Goal: Use online tool/utility: Utilize a website feature to perform a specific function

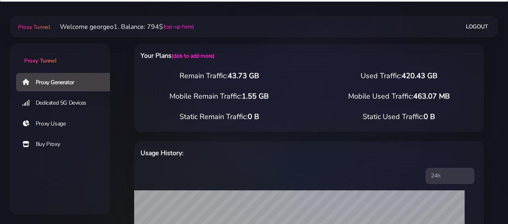
select select "US"
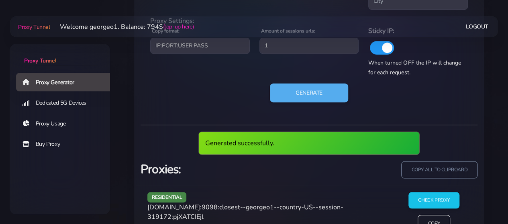
click at [159, 207] on span "[DOMAIN_NAME]:9098:closest--georgeo1--country-US--session-319172:pjXATCIEjl" at bounding box center [245, 212] width 196 height 18
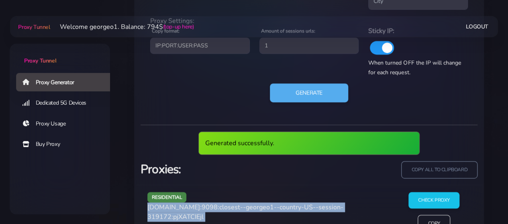
click at [159, 207] on span "[DOMAIN_NAME]:9098:closest--georgeo1--country-US--session-319172:pjXATCIEjl" at bounding box center [245, 212] width 196 height 18
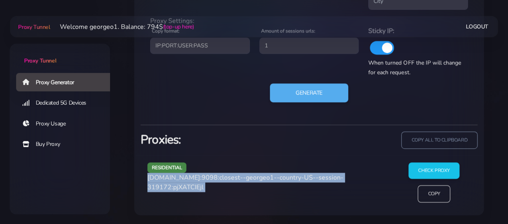
copy div "[DOMAIN_NAME]:9098:closest--georgeo1--country-US--session-319172:pjXATCIEjl"
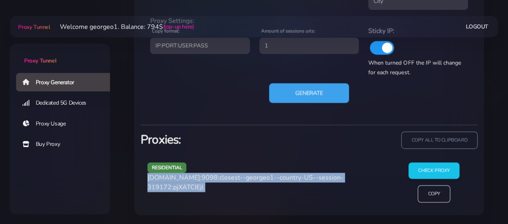
click at [292, 102] on button "Generate" at bounding box center [309, 93] width 80 height 20
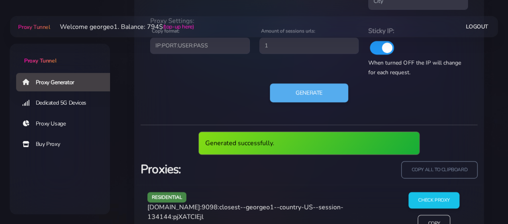
click at [184, 210] on span "[DOMAIN_NAME]:9098:closest--georgeo1--country-US--session-134144:pjXATCIEjl" at bounding box center [245, 212] width 196 height 18
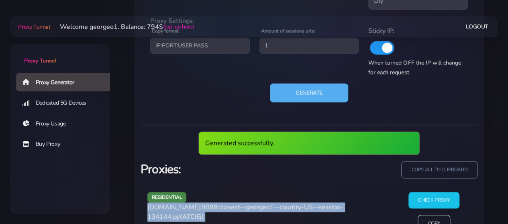
click at [184, 210] on span "[DOMAIN_NAME]:9098:closest--georgeo1--country-US--session-134144:pjXATCIEjl" at bounding box center [245, 212] width 196 height 18
copy div "[DOMAIN_NAME]:9098:closest--georgeo1--country-US--session-134144:pjXATCIEjl"
